Goal: Navigation & Orientation: Find specific page/section

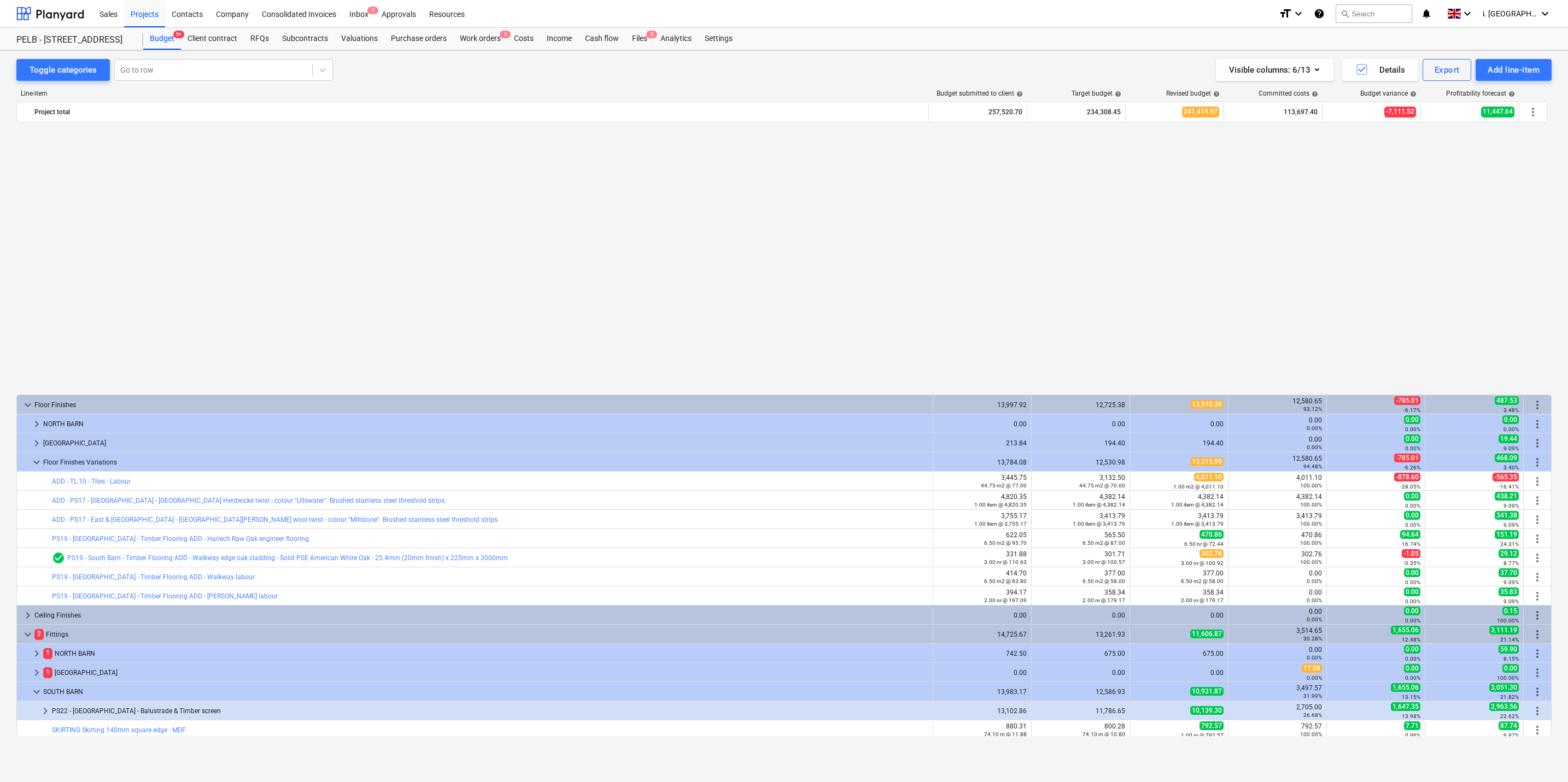
scroll to position [653, 0]
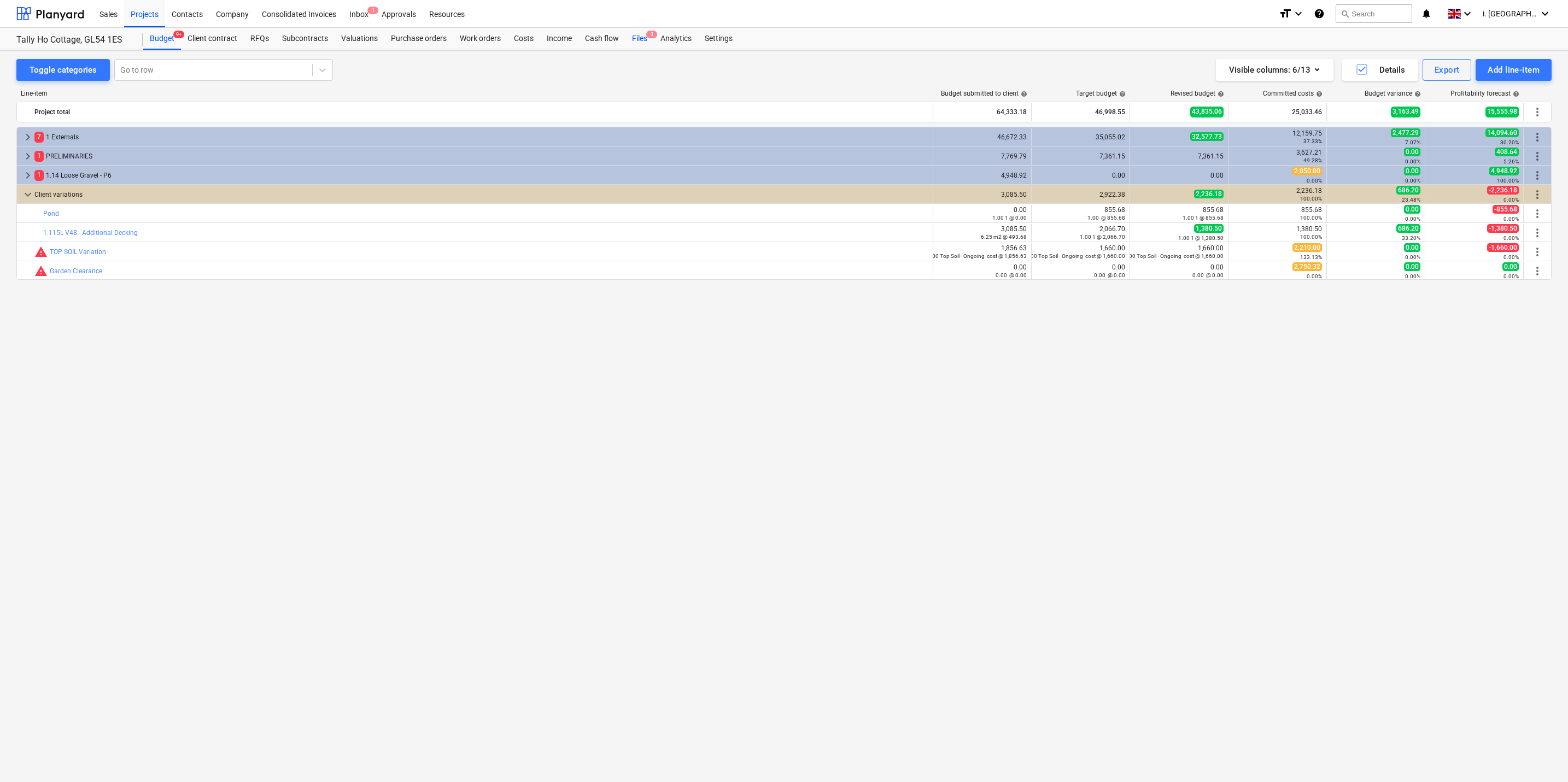
click at [642, 41] on div "Files 3" at bounding box center [640, 39] width 29 height 22
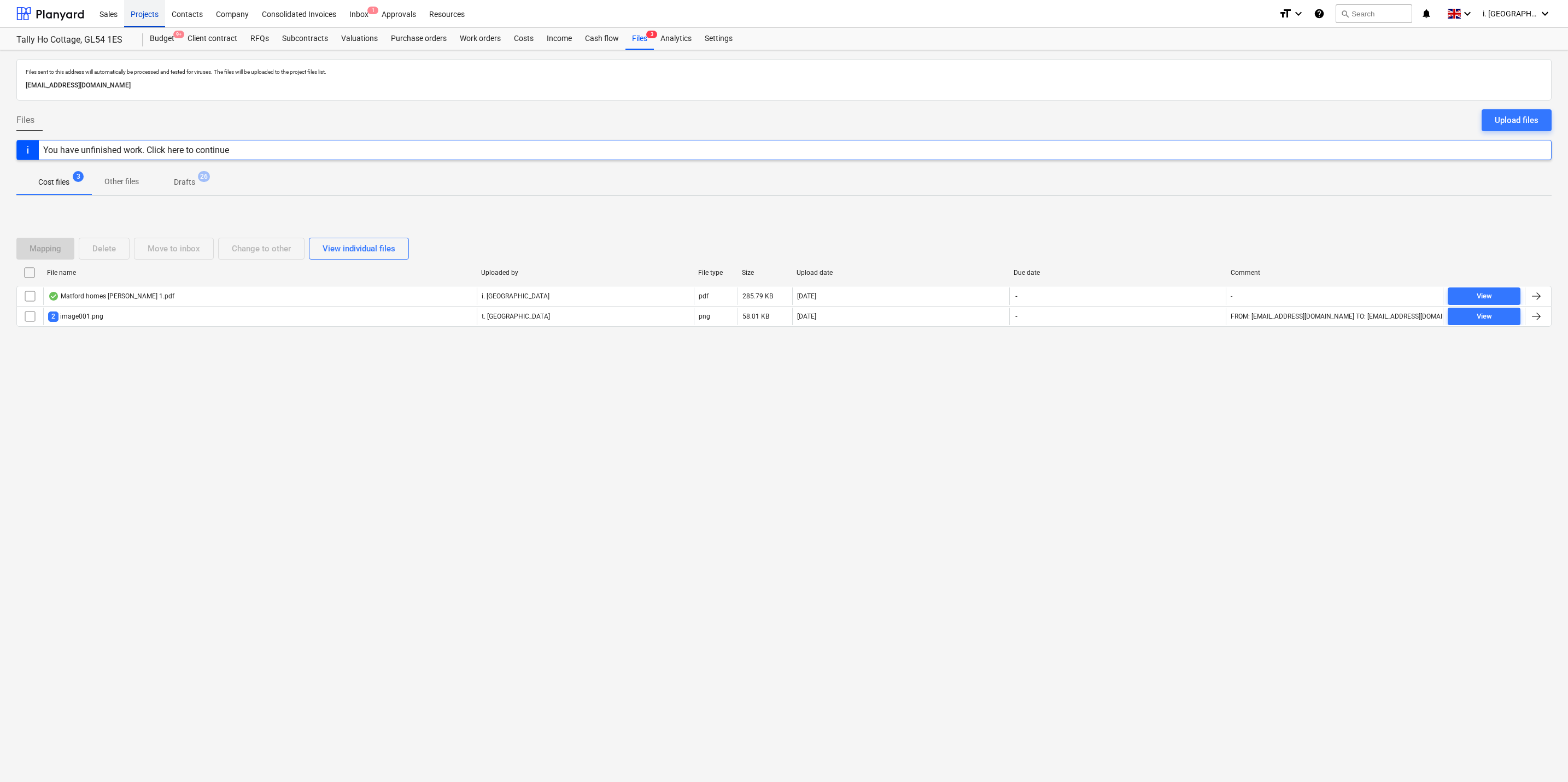
click at [148, 5] on div "Projects" at bounding box center [144, 13] width 41 height 28
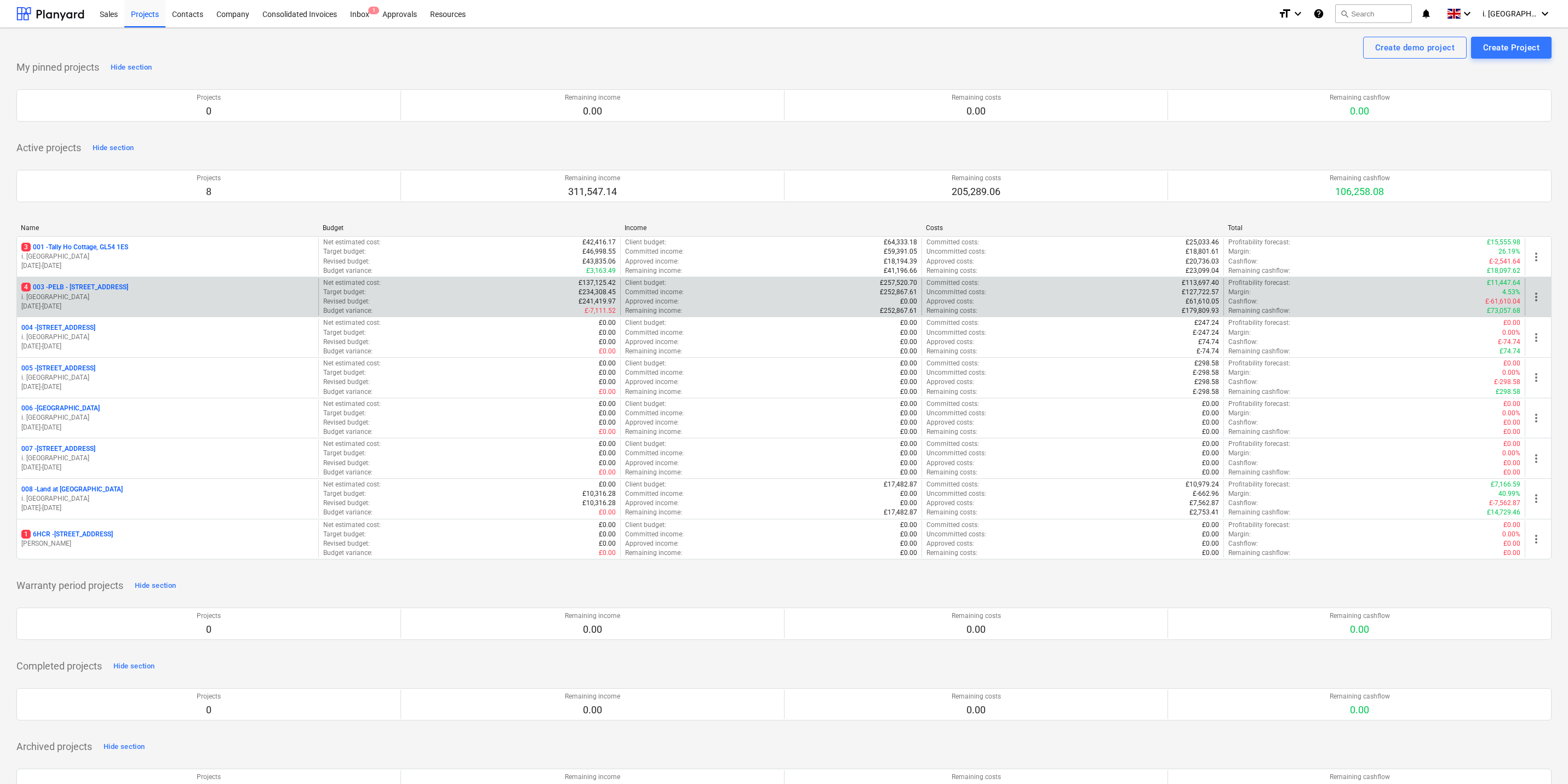
click at [154, 297] on p "i. [GEOGRAPHIC_DATA]" at bounding box center [168, 297] width 293 height 9
